Goal: Download file/media

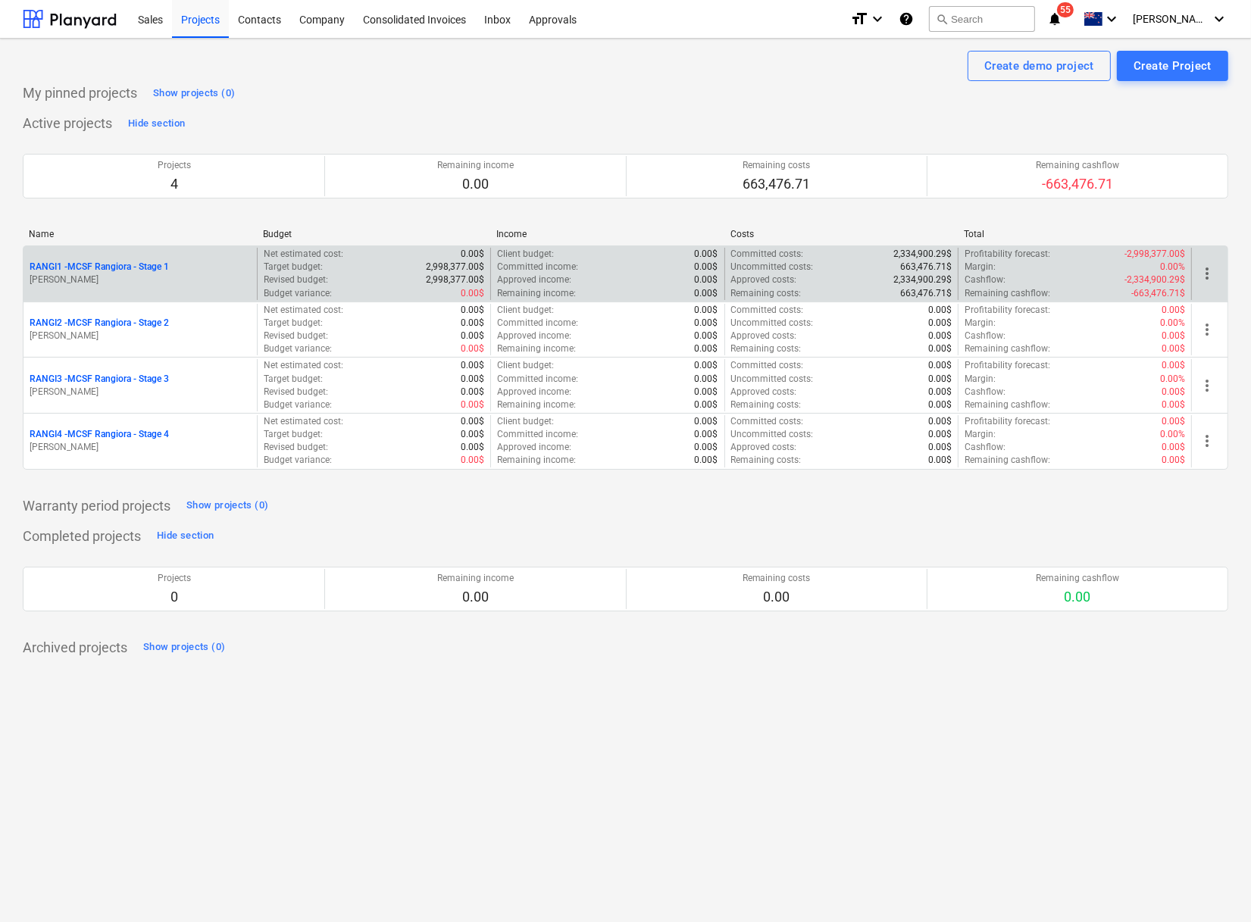
click at [129, 267] on p "RANGI1 - MCSF Rangiora - Stage 1" at bounding box center [99, 267] width 139 height 13
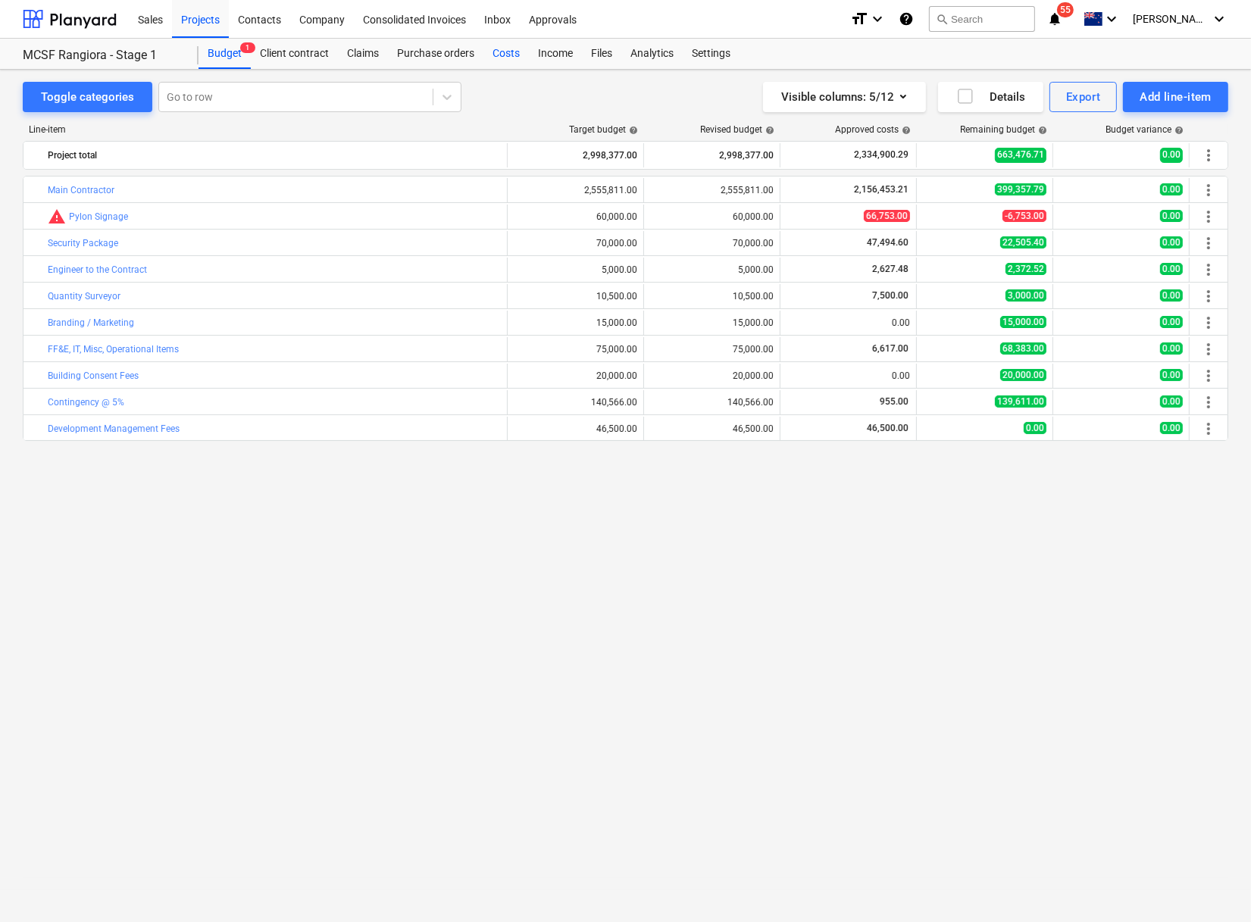
click at [519, 55] on div "Costs" at bounding box center [506, 54] width 45 height 30
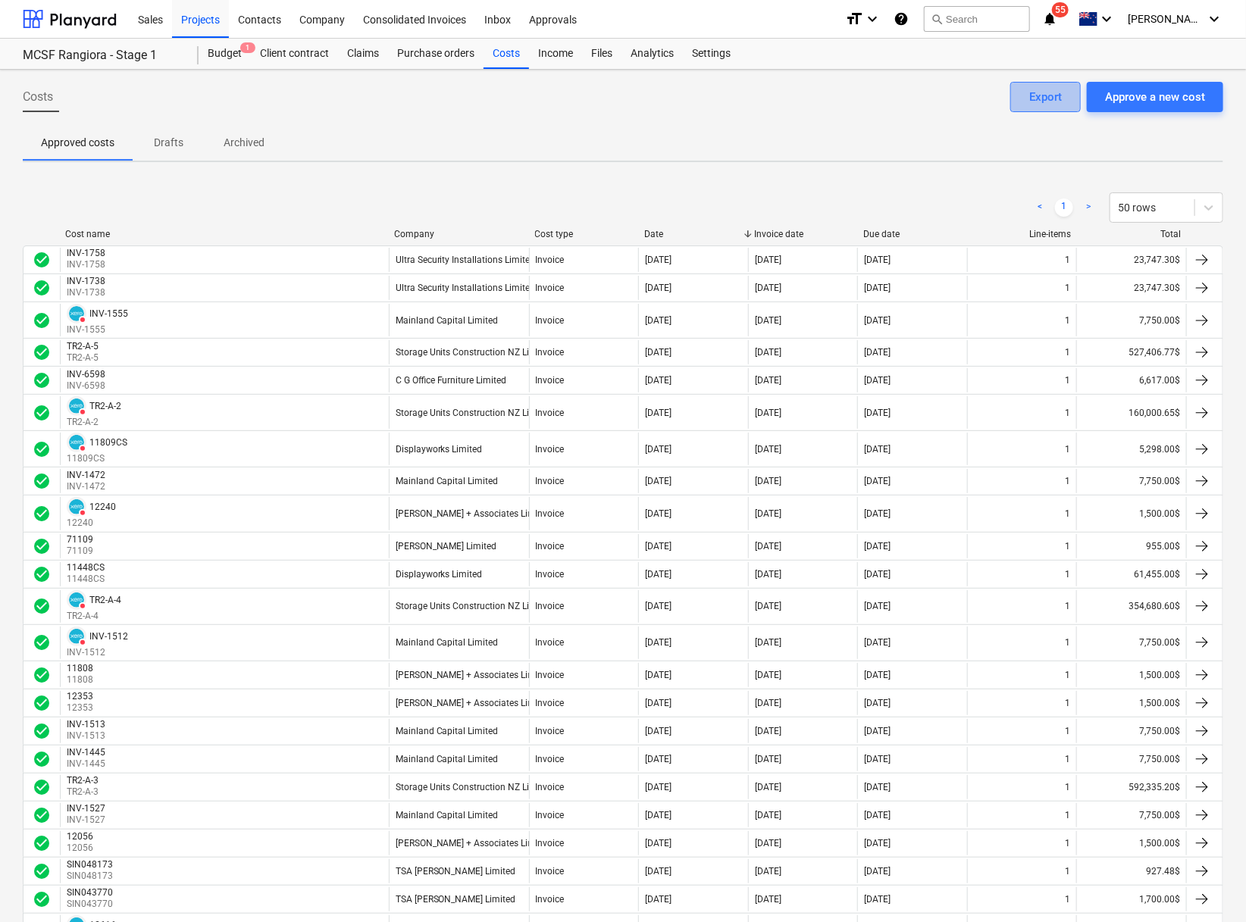
click at [1029, 94] on div "Export" at bounding box center [1045, 97] width 33 height 20
click at [725, 55] on div "Settings" at bounding box center [711, 54] width 57 height 30
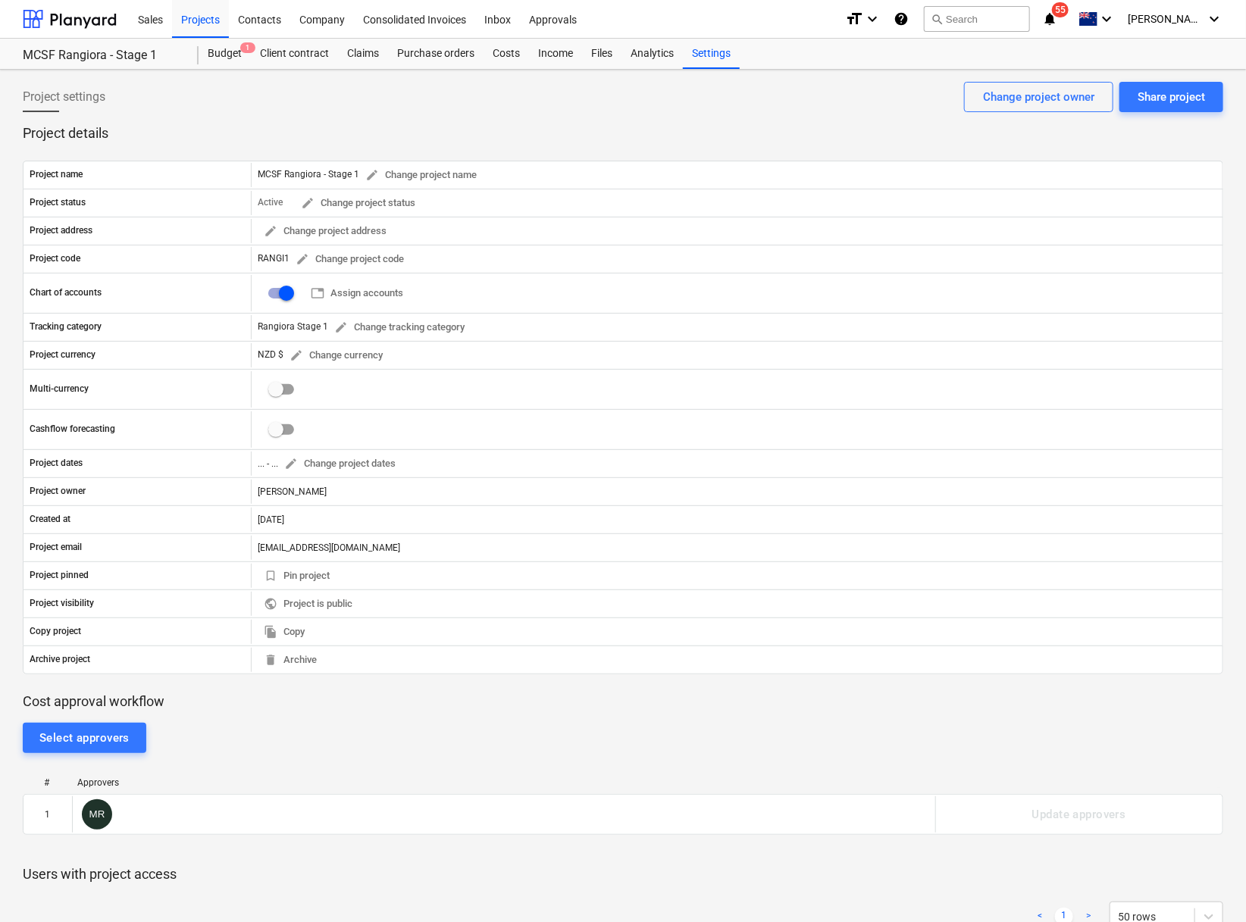
click at [634, 89] on div "Project settings Share project Change project owner" at bounding box center [623, 103] width 1201 height 42
click at [384, 99] on div "Project settings Share project Change project owner" at bounding box center [623, 103] width 1201 height 42
click at [506, 58] on div "Costs" at bounding box center [506, 54] width 45 height 30
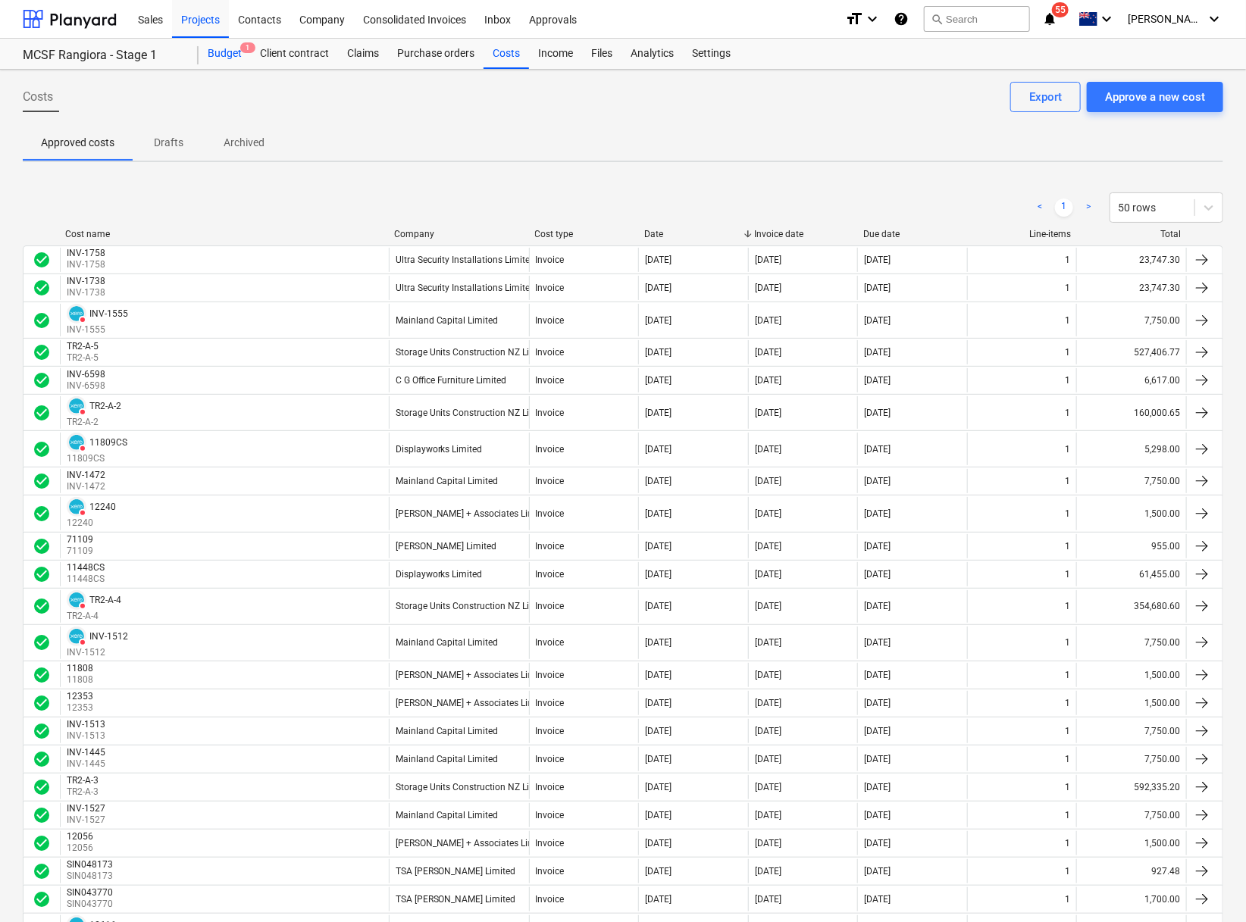
click at [224, 58] on div "Budget 1" at bounding box center [225, 54] width 52 height 30
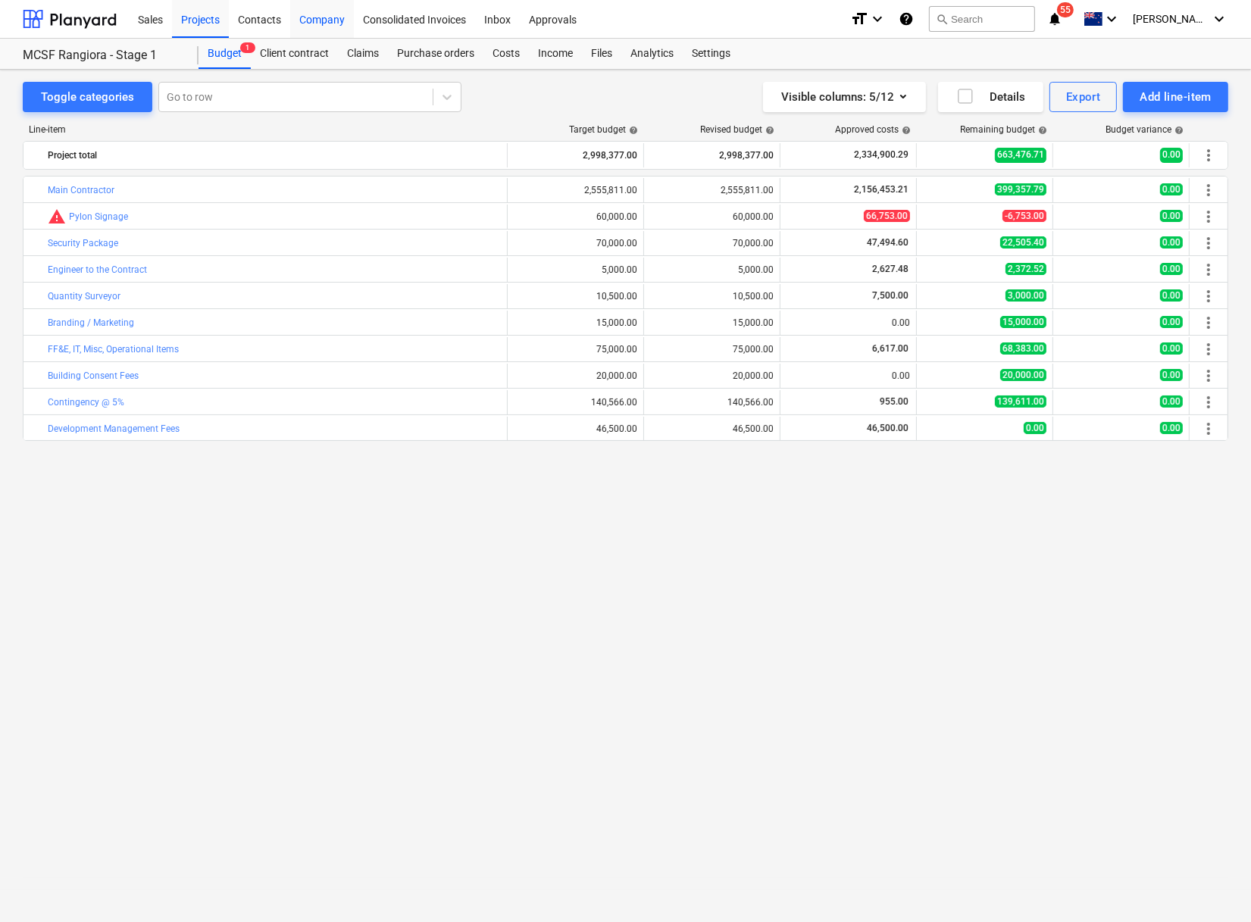
click at [344, 24] on div "Company" at bounding box center [322, 18] width 64 height 39
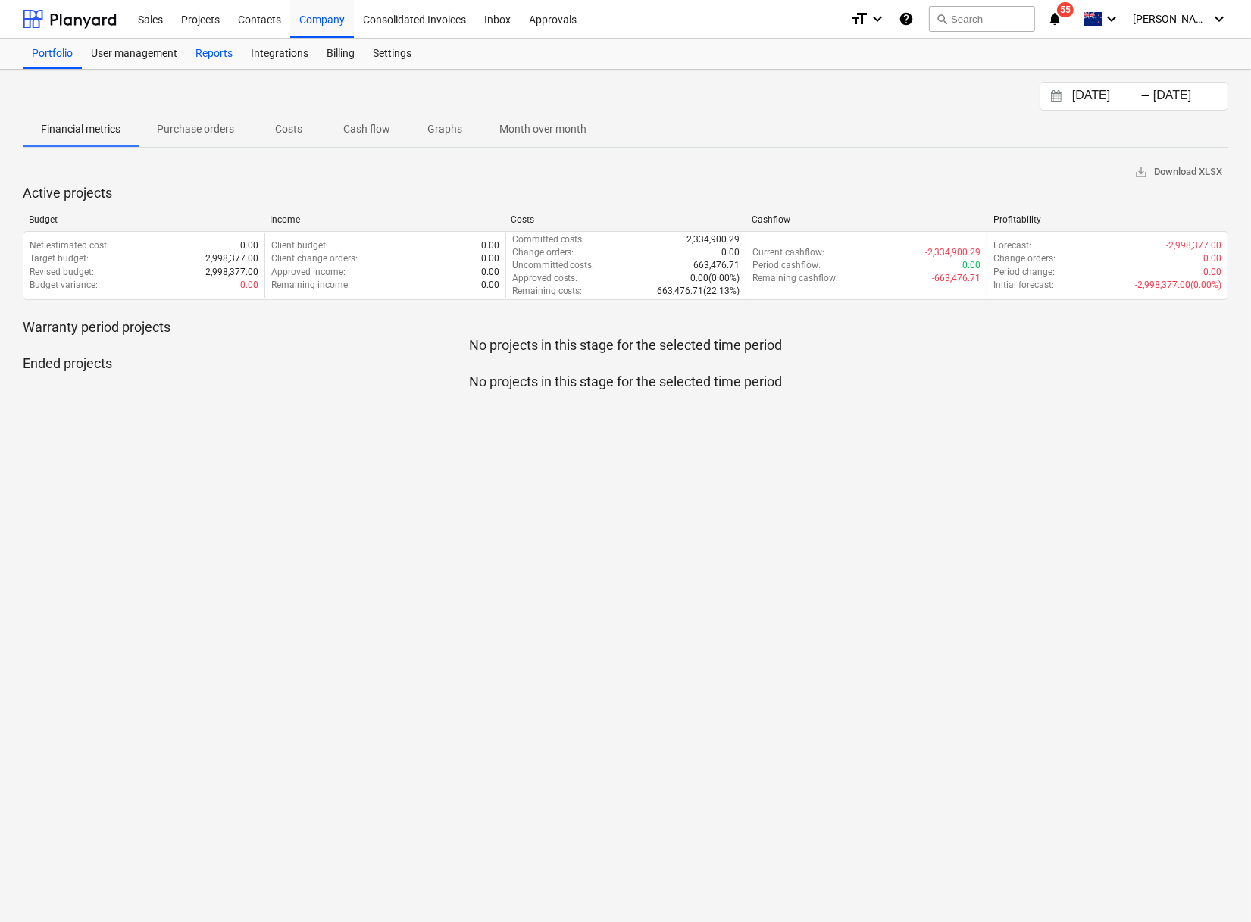
click at [221, 52] on div "Reports" at bounding box center [213, 54] width 55 height 30
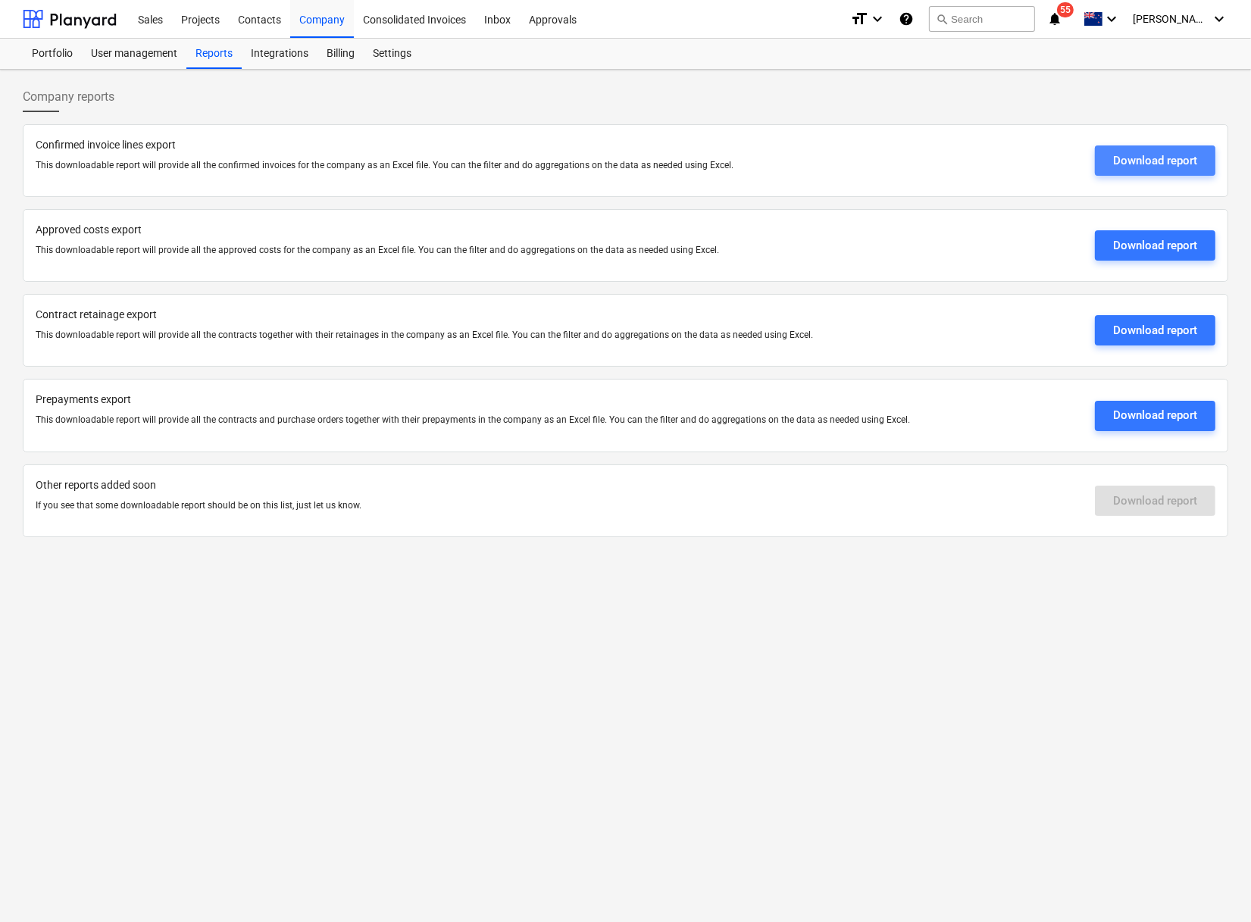
click at [1162, 158] on div "Download report" at bounding box center [1155, 161] width 84 height 20
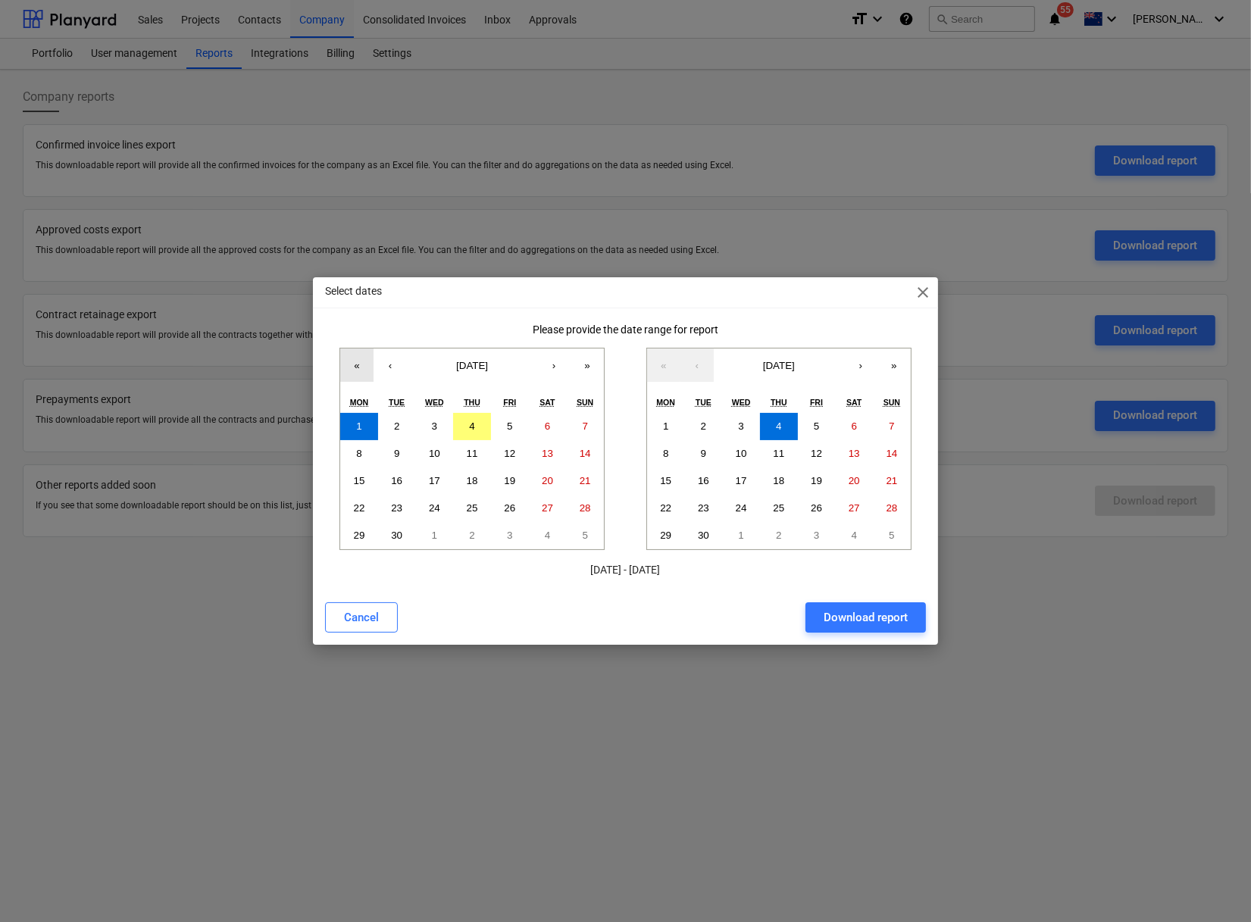
click at [363, 366] on button "«" at bounding box center [356, 365] width 33 height 33
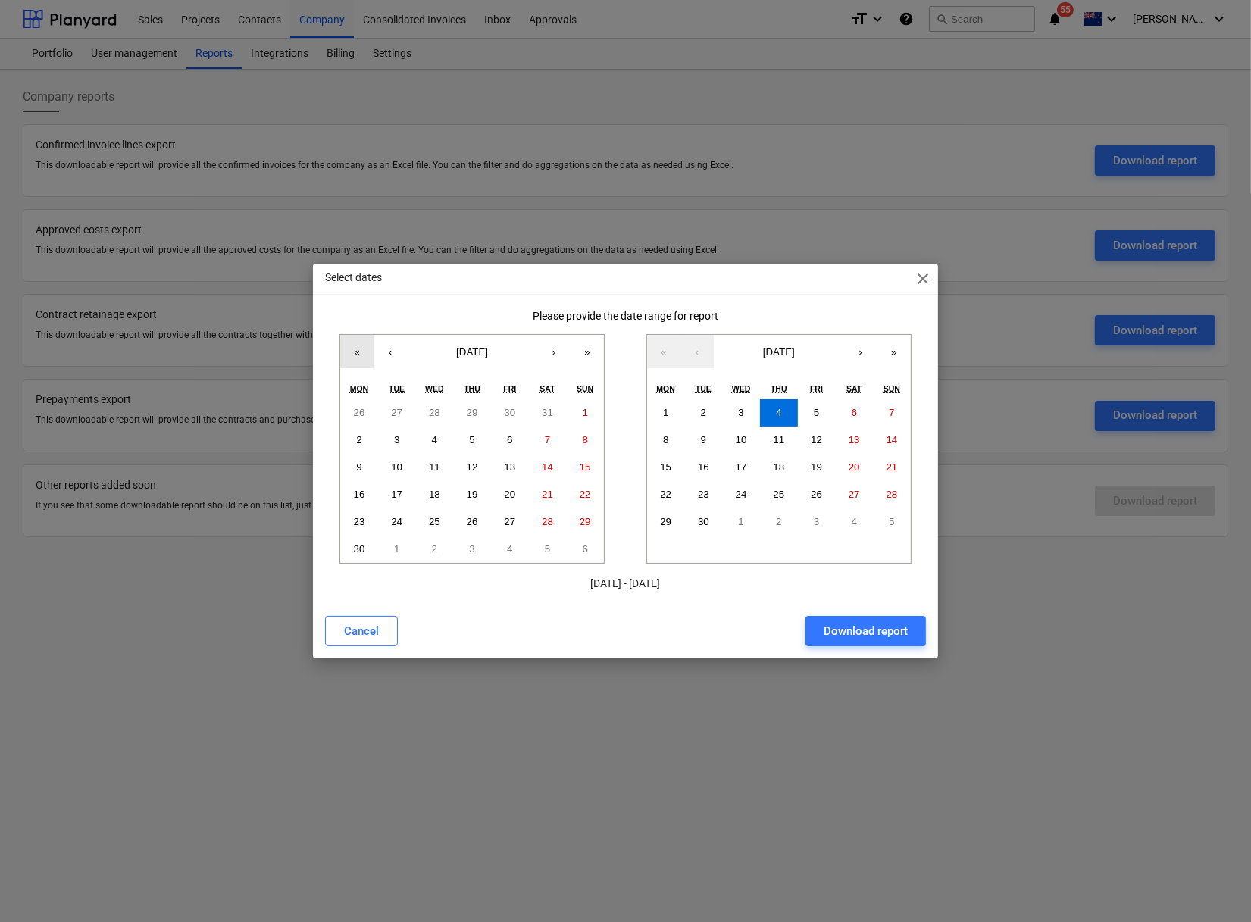
click at [363, 367] on button "«" at bounding box center [356, 351] width 33 height 33
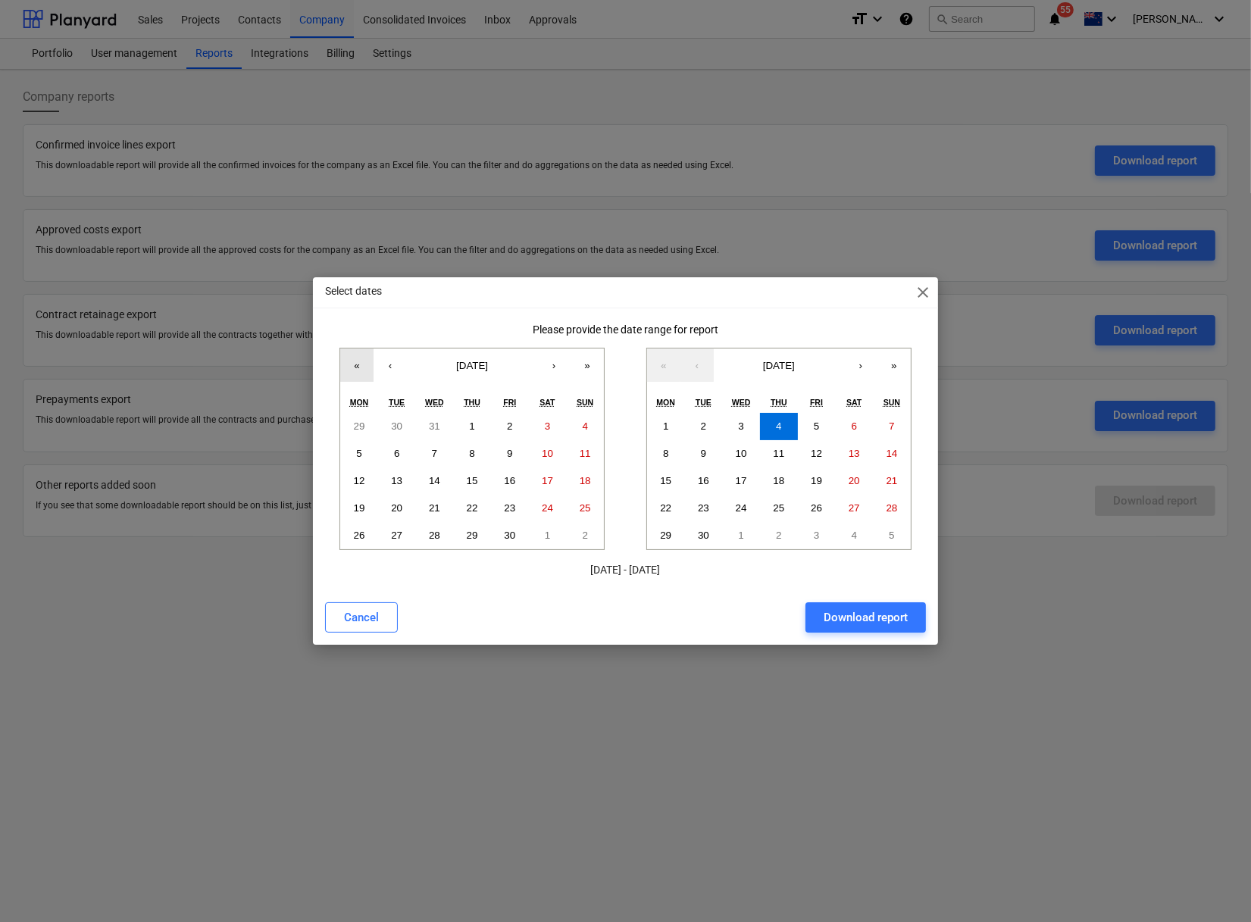
click at [359, 365] on button "«" at bounding box center [356, 365] width 33 height 33
click at [442, 426] on button "1" at bounding box center [435, 426] width 38 height 27
click at [784, 428] on button "4" at bounding box center [779, 426] width 38 height 27
click at [839, 614] on div "Download report" at bounding box center [866, 618] width 84 height 20
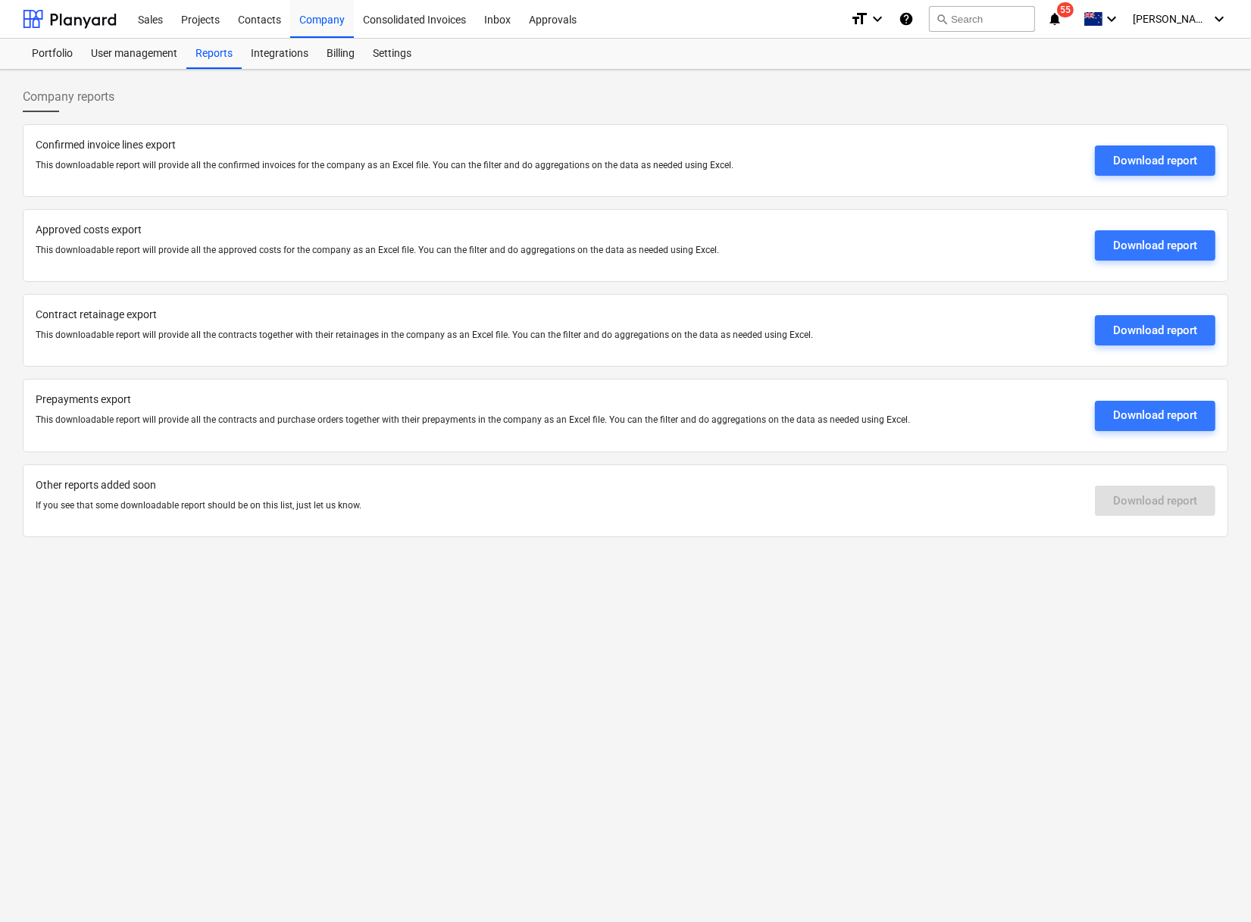
click at [782, 604] on div "Company reports Confirmed invoice lines export This downloadable report will pr…" at bounding box center [625, 496] width 1251 height 853
